Goal: Communication & Community: Connect with others

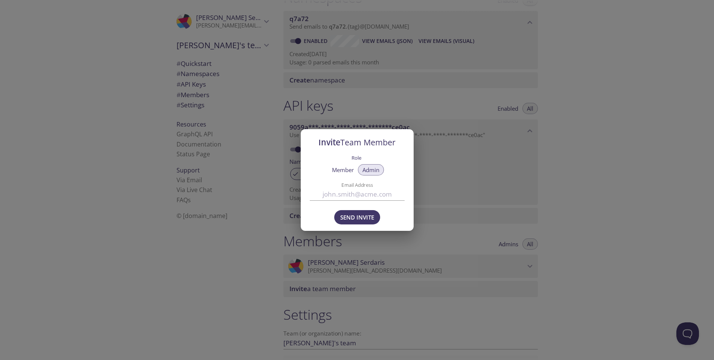
scroll to position [106, 0]
click at [331, 192] on input "Email Address" at bounding box center [357, 194] width 95 height 12
paste input "[EMAIL_ADDRESS][DOMAIN_NAME]"
type input "[EMAIL_ADDRESS][DOMAIN_NAME]"
click at [354, 217] on span "Send Invite" at bounding box center [357, 217] width 34 height 10
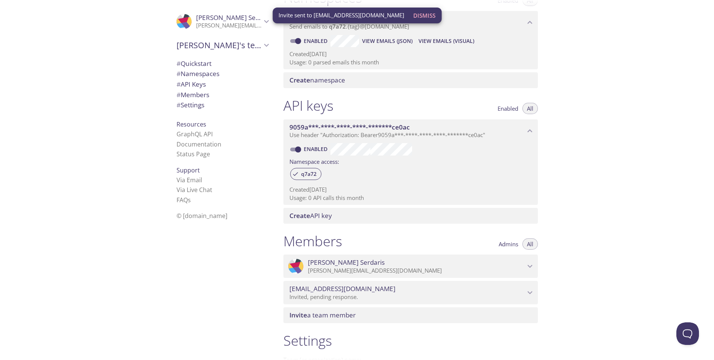
click at [296, 318] on span "Invite" at bounding box center [299, 315] width 18 height 9
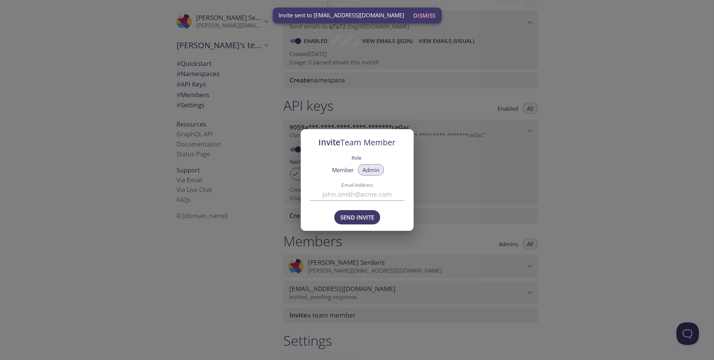
click at [328, 194] on input "Email Address" at bounding box center [357, 194] width 95 height 12
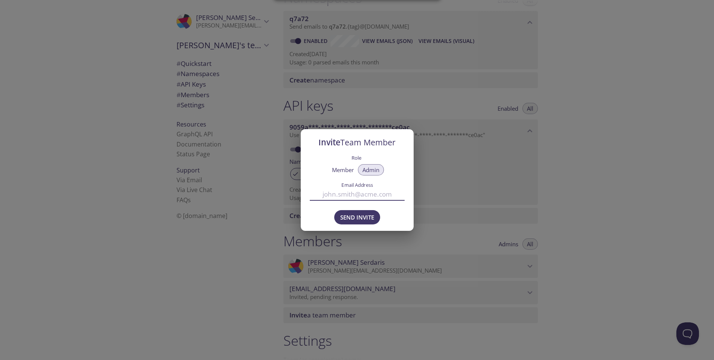
paste input "[EMAIL_ADDRESS][PERSON_NAME][DOMAIN_NAME]"
type input "[EMAIL_ADDRESS][PERSON_NAME][DOMAIN_NAME]"
click at [362, 219] on span "Send Invite" at bounding box center [357, 217] width 34 height 10
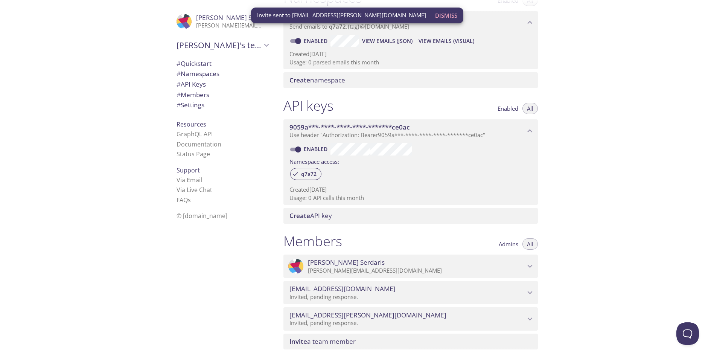
scroll to position [145, 0]
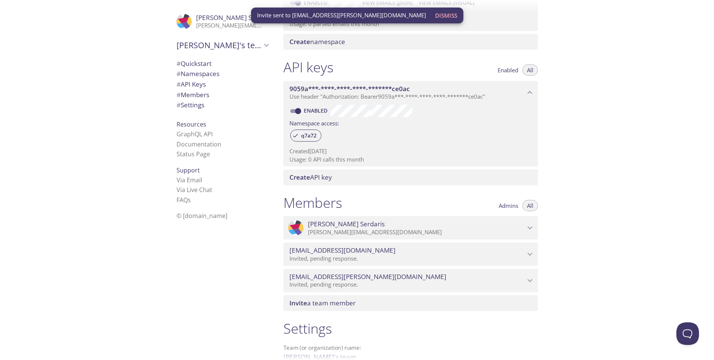
click at [307, 301] on span "Invite a team member" at bounding box center [323, 303] width 66 height 9
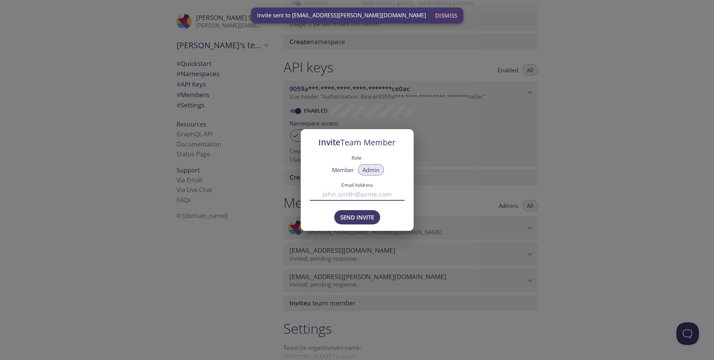
click at [328, 195] on input "Email Address" at bounding box center [357, 194] width 95 height 12
paste input "[EMAIL_ADDRESS][PERSON_NAME][DOMAIN_NAME]"
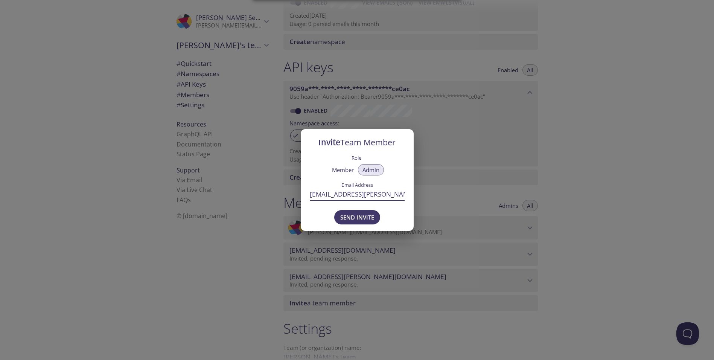
scroll to position [0, 3]
type input "[EMAIL_ADDRESS][PERSON_NAME][DOMAIN_NAME]"
click at [354, 217] on span "Send Invite" at bounding box center [357, 217] width 34 height 10
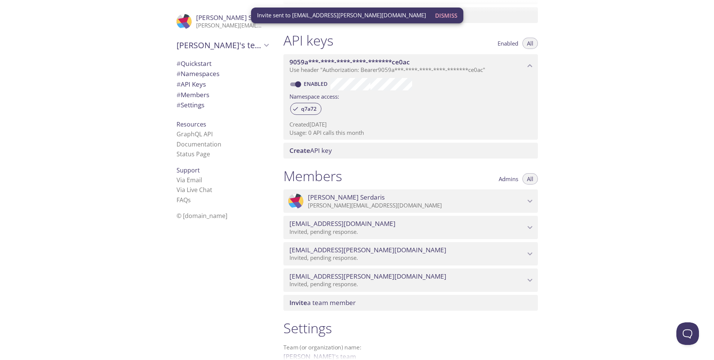
scroll to position [209, 0]
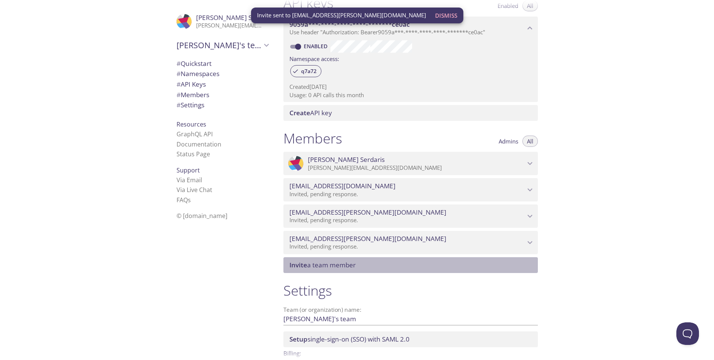
click at [292, 263] on span "Invite" at bounding box center [299, 265] width 18 height 9
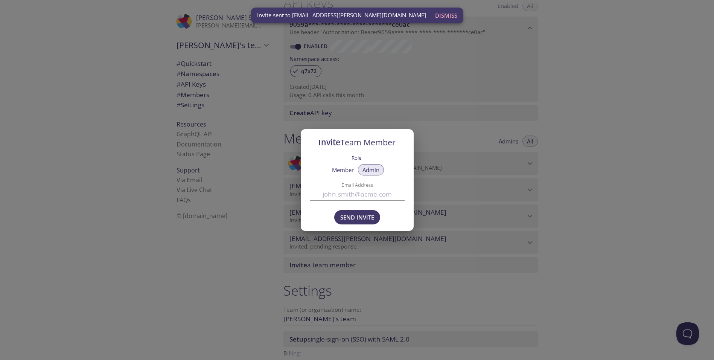
click at [337, 195] on input "Email Address" at bounding box center [357, 194] width 95 height 12
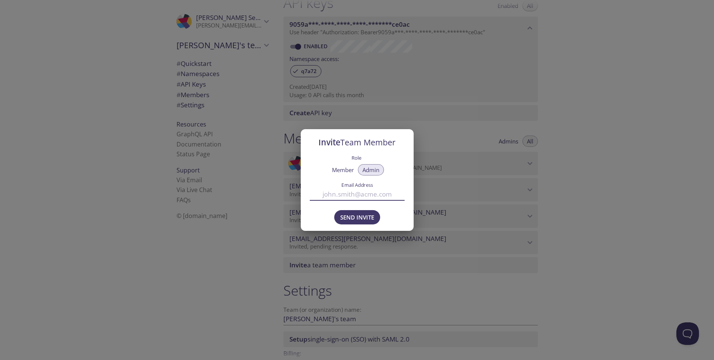
paste input "[EMAIL_ADDRESS][DOMAIN_NAME]"
type input "[EMAIL_ADDRESS][DOMAIN_NAME]"
click at [352, 213] on span "Send Invite" at bounding box center [357, 217] width 34 height 10
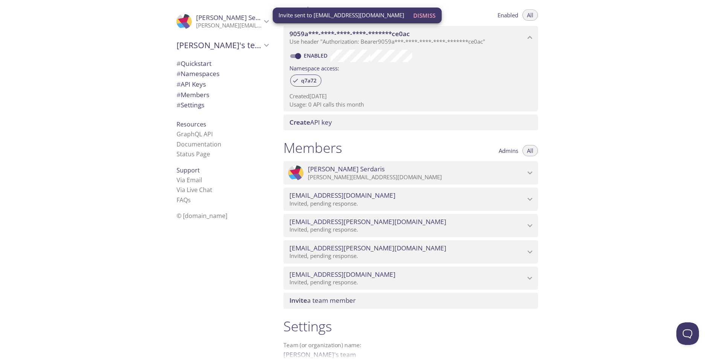
scroll to position [195, 0]
